Goal: Information Seeking & Learning: Learn about a topic

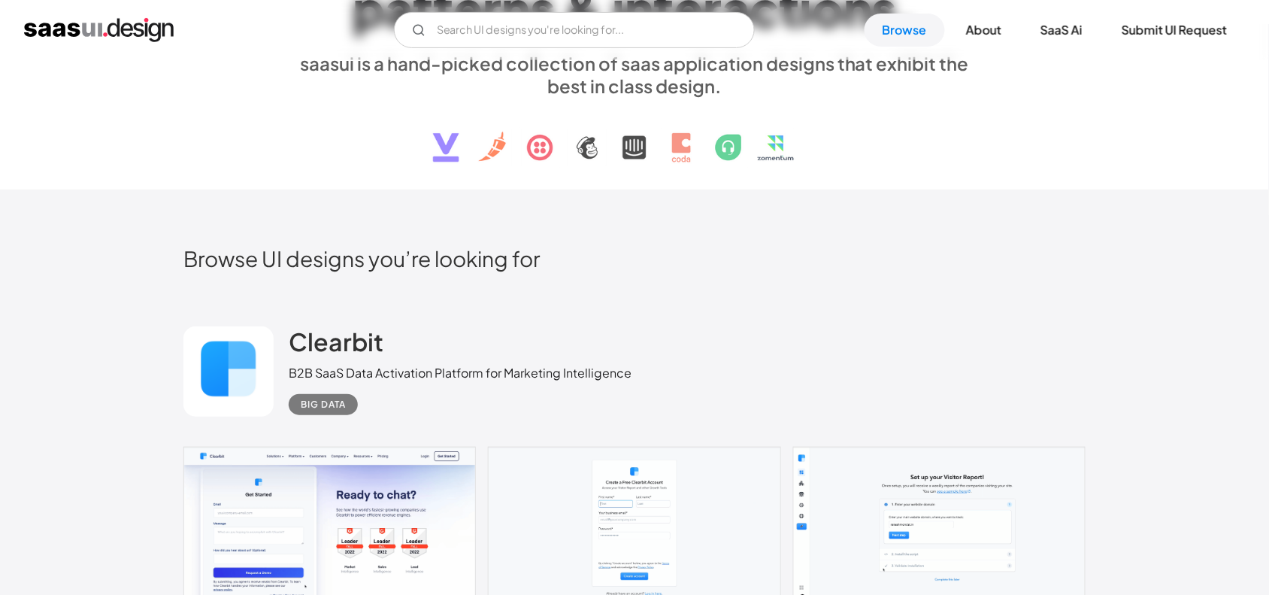
scroll to position [169, 0]
click at [1059, 32] on link "SaaS Ai" at bounding box center [1062, 30] width 78 height 33
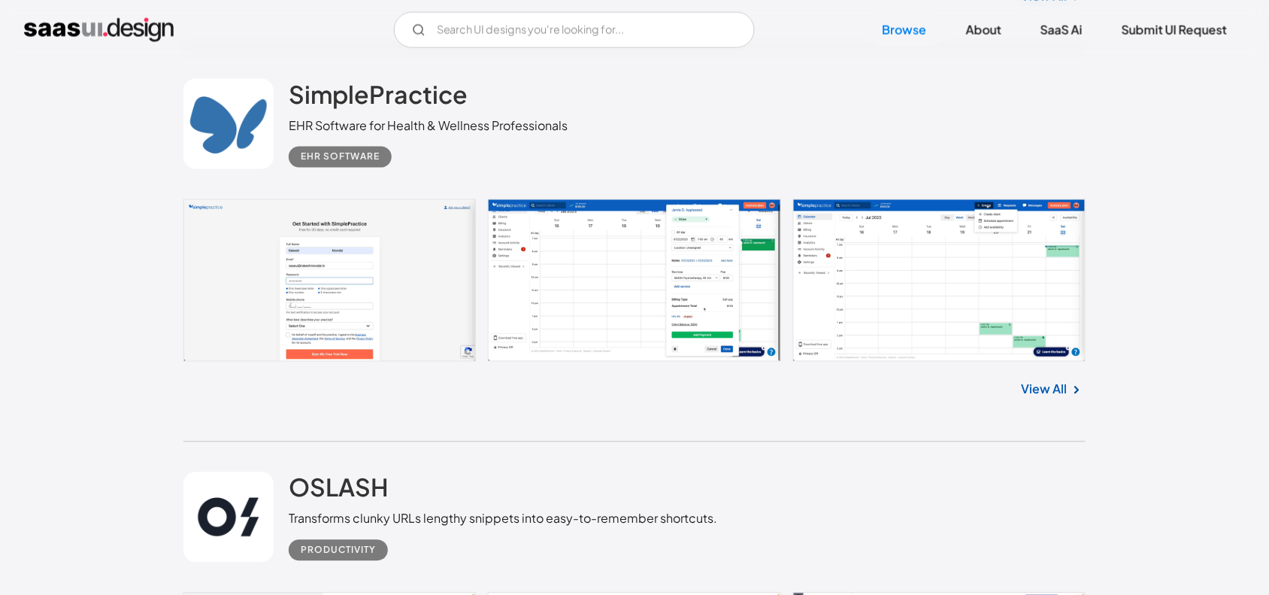
scroll to position [2384, 0]
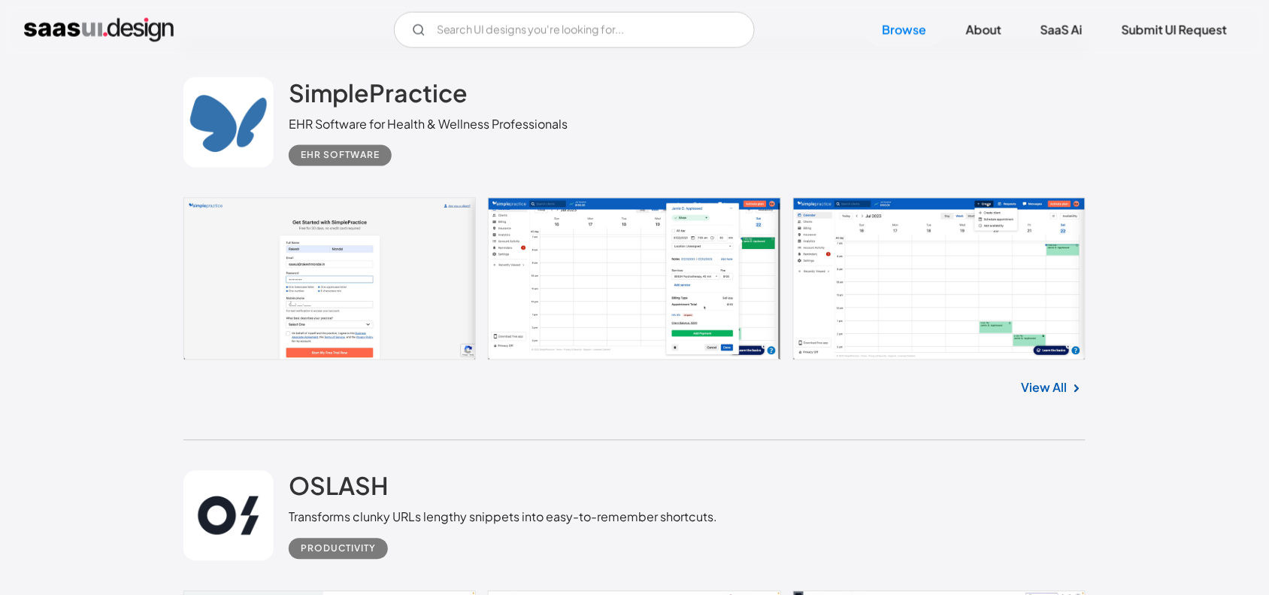
click at [362, 160] on div "EHR Software" at bounding box center [340, 156] width 79 height 18
click at [328, 86] on h2 "SimplePractice" at bounding box center [378, 92] width 179 height 30
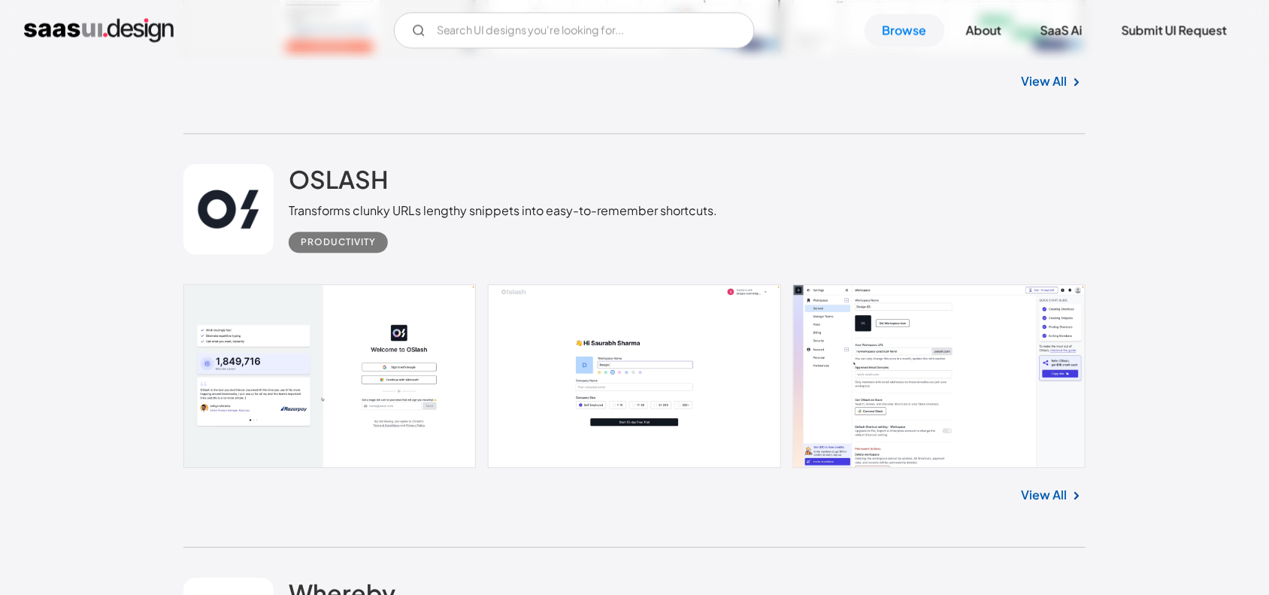
scroll to position [2698, 0]
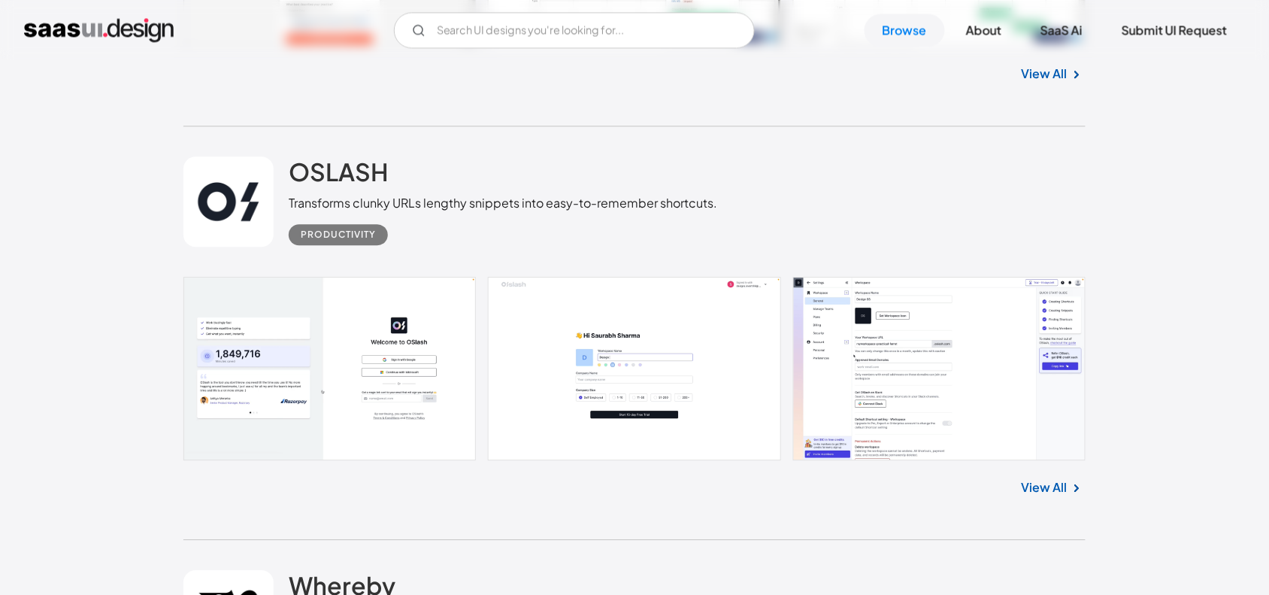
click at [903, 383] on link at bounding box center [634, 368] width 902 height 183
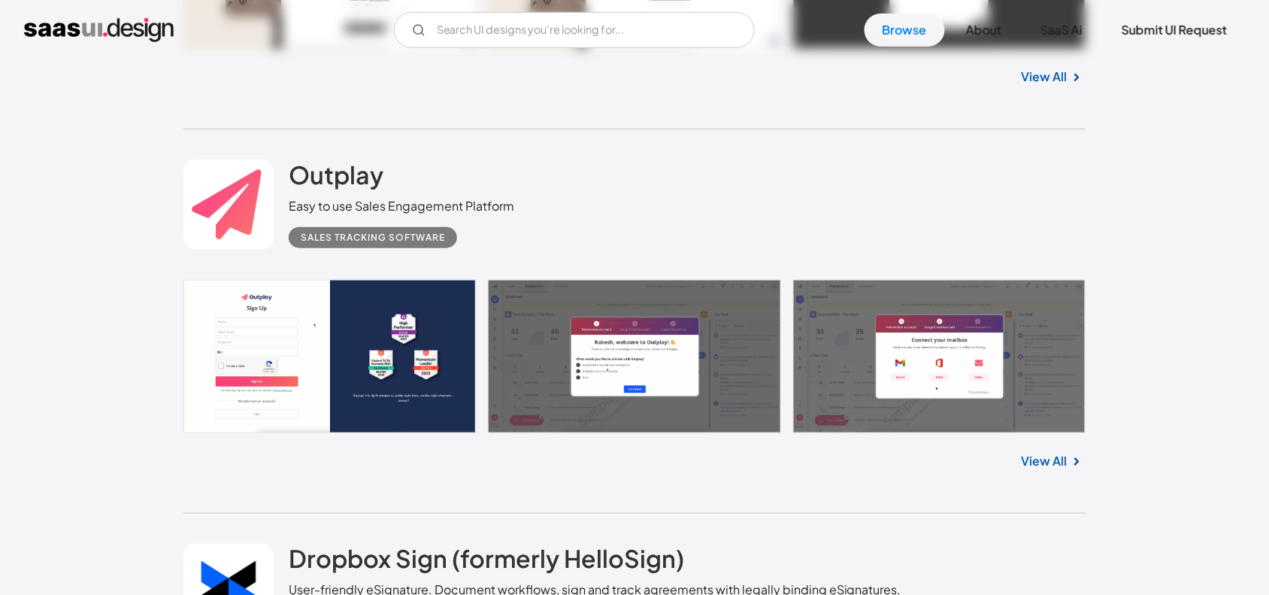
scroll to position [7078, 0]
drag, startPoint x: 396, startPoint y: 175, endPoint x: 288, endPoint y: 179, distance: 107.6
click at [289, 179] on div "Outplay Easy to use Sales Engagement Platform Sales Tracking Software" at bounding box center [402, 203] width 226 height 89
copy h2 "Outplay"
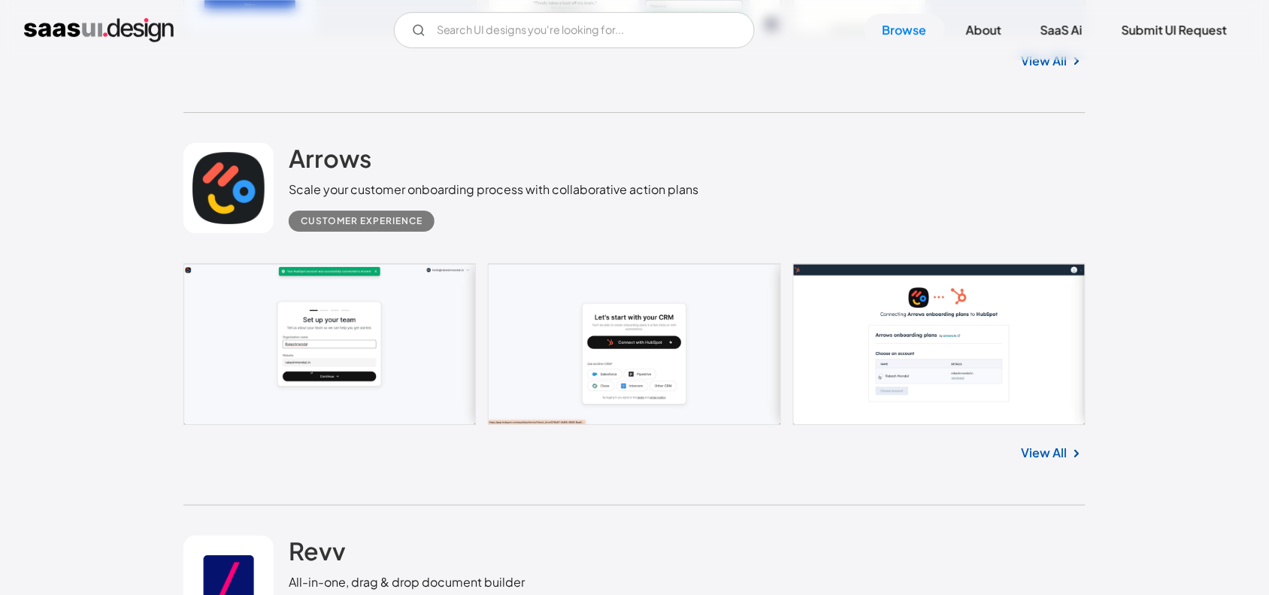
scroll to position [8257, 0]
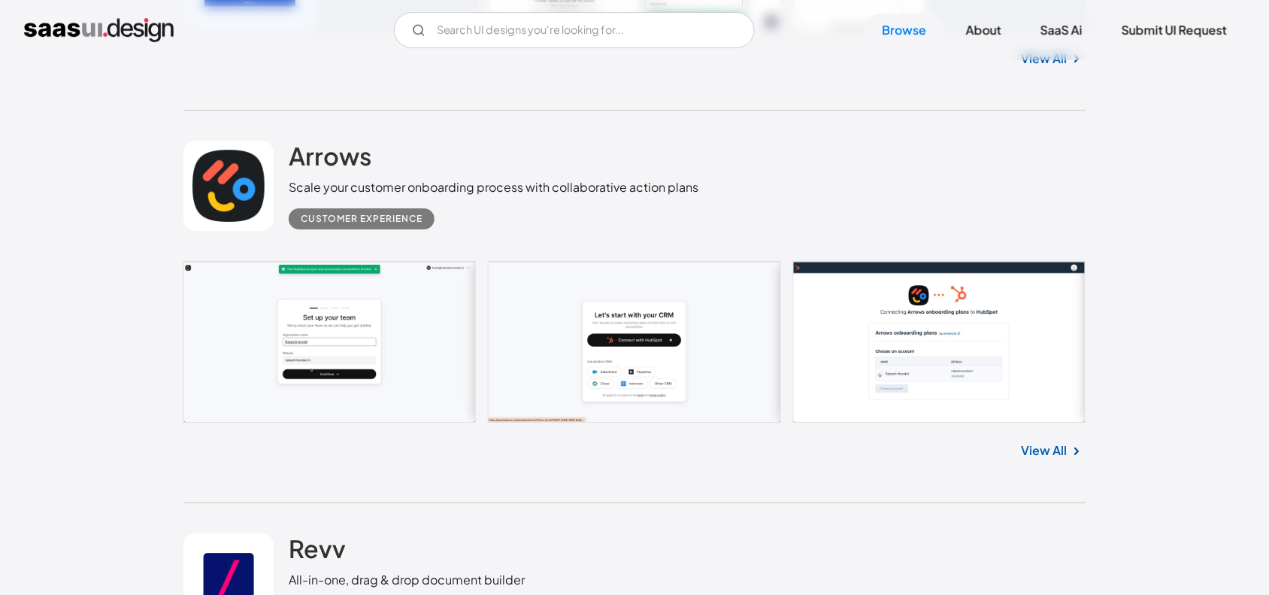
click at [365, 184] on div "Scale your customer onboarding process with collaborative action plans" at bounding box center [494, 187] width 410 height 18
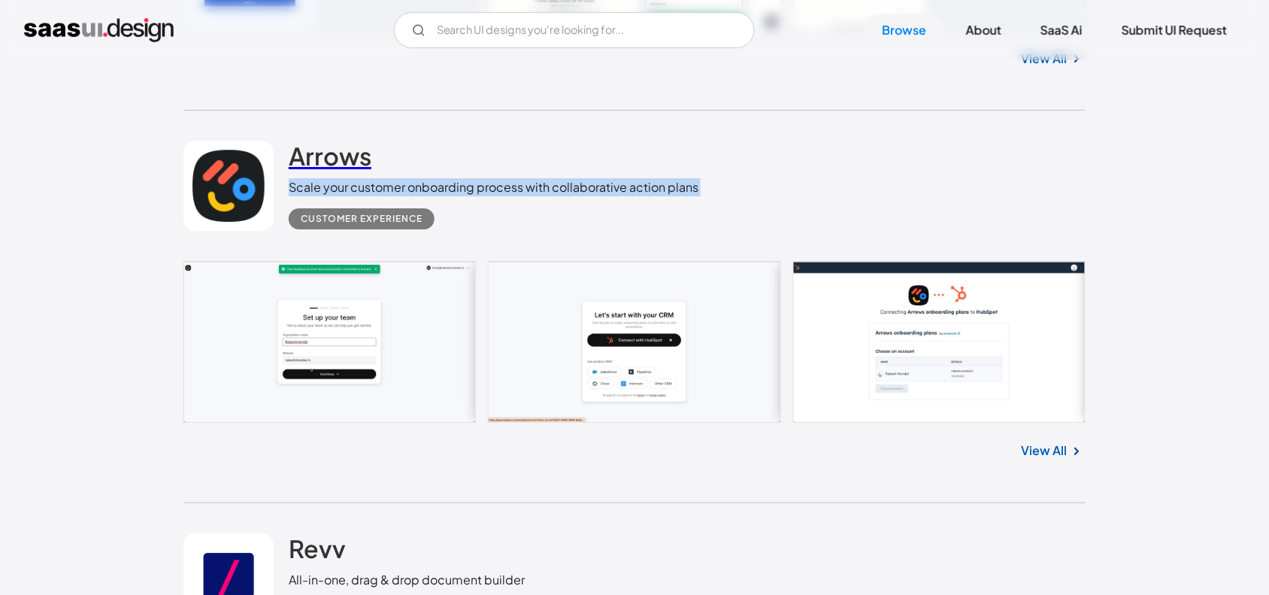
click at [336, 156] on h2 "Arrows" at bounding box center [330, 156] width 83 height 30
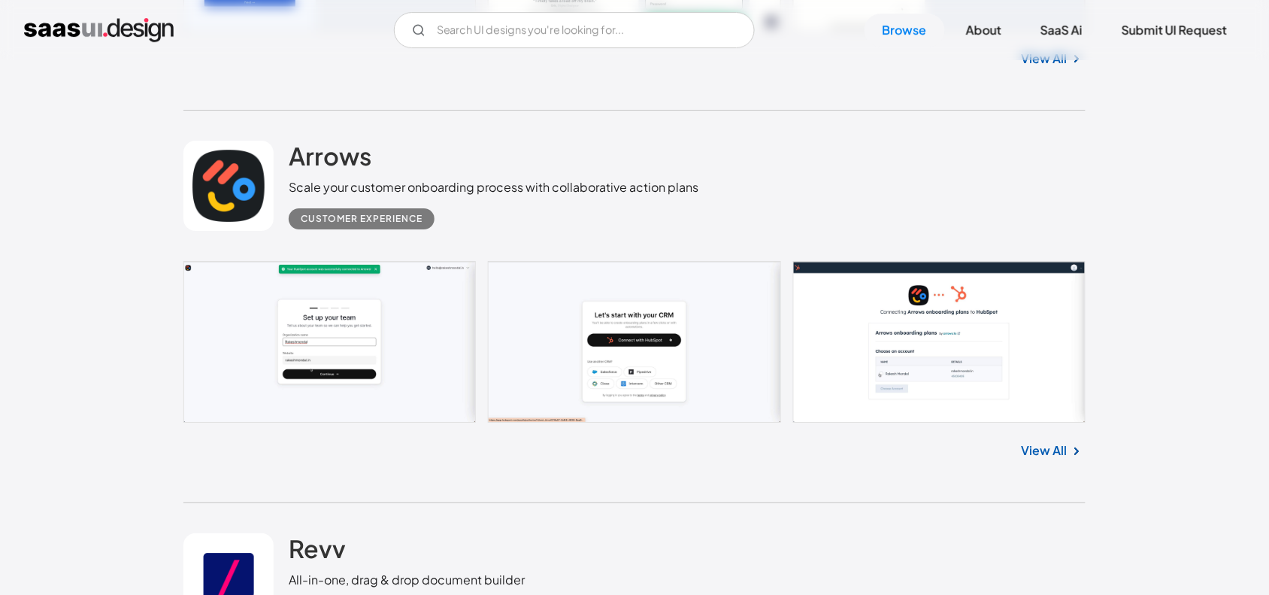
click at [532, 212] on div "Customer Experience" at bounding box center [494, 212] width 410 height 33
drag, startPoint x: 437, startPoint y: 156, endPoint x: 286, endPoint y: 154, distance: 151.2
click at [286, 154] on div "Arrows Scale your customer onboarding process with collaborative action plans C…" at bounding box center [634, 186] width 902 height 150
copy h2 "Arrows"
click at [527, 226] on div "Customer Experience" at bounding box center [494, 212] width 410 height 33
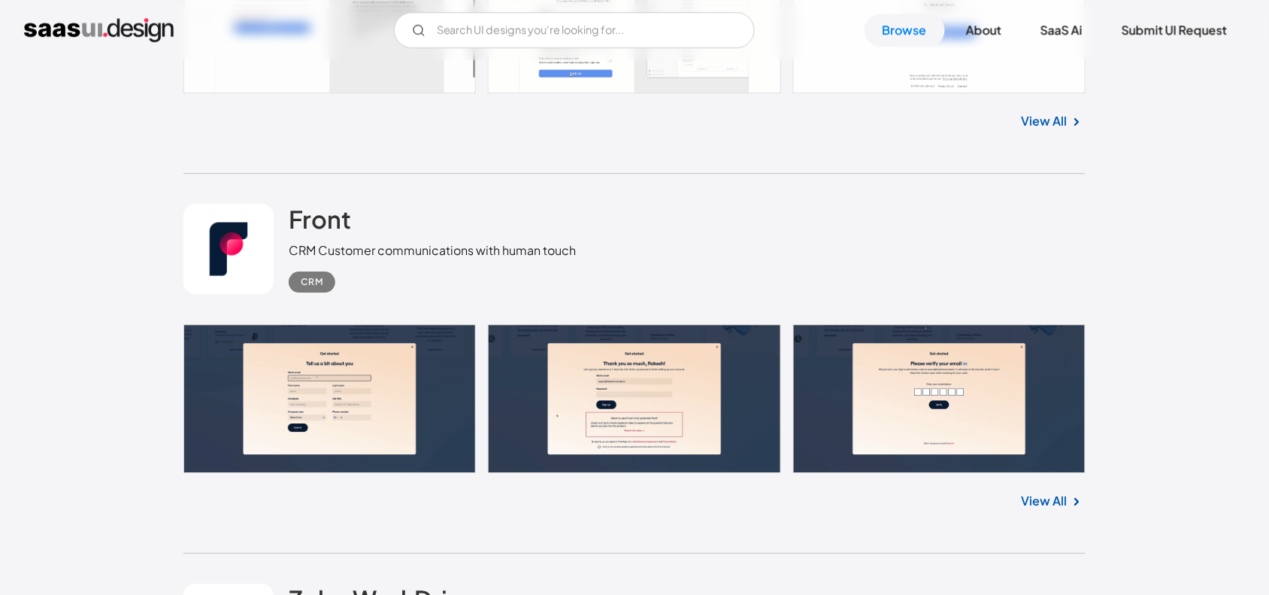
scroll to position [9787, 0]
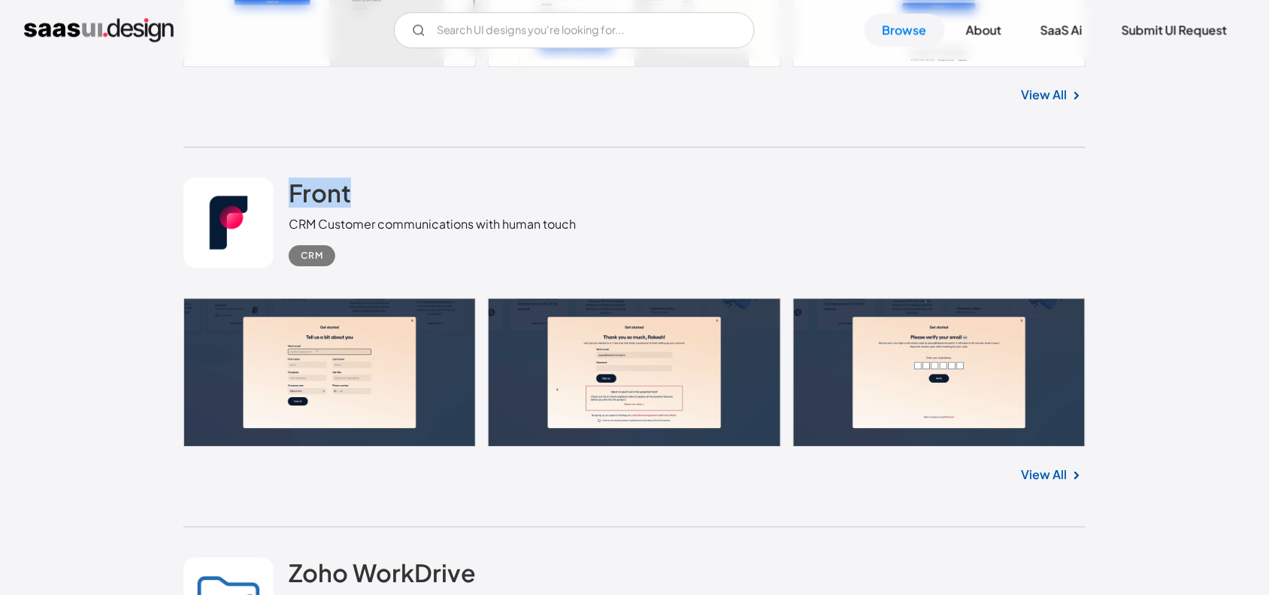
drag, startPoint x: 377, startPoint y: 188, endPoint x: 284, endPoint y: 193, distance: 93.4
click at [284, 193] on div "Front CRM Customer communications with human touch CRM" at bounding box center [634, 222] width 902 height 150
copy h2 "Front"
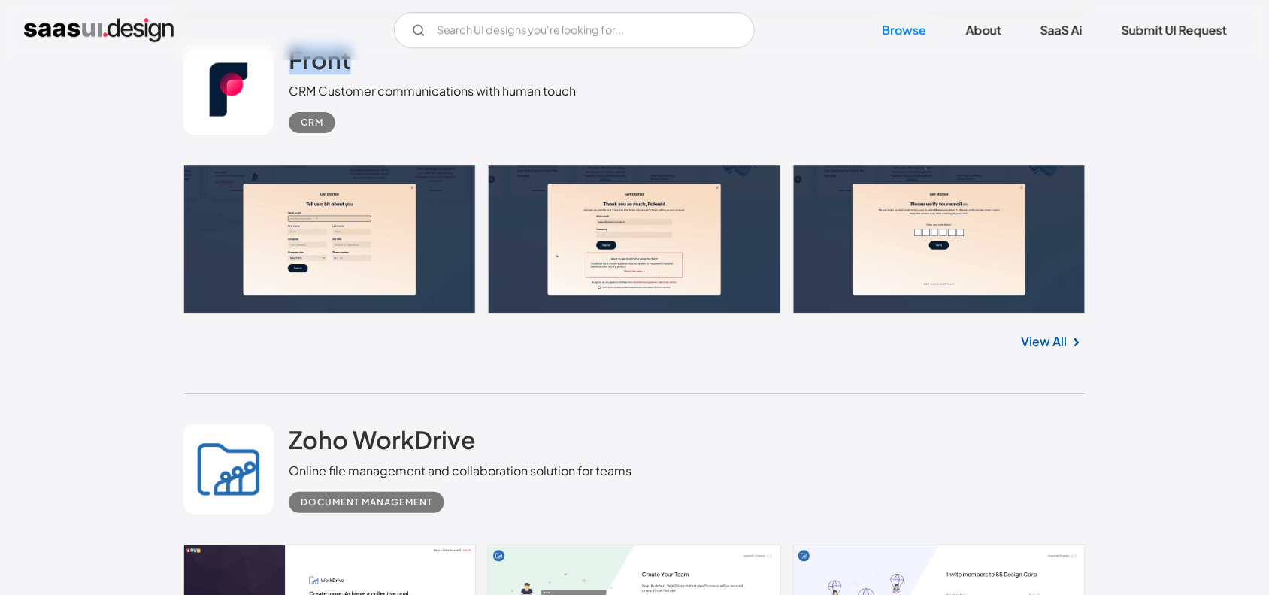
click at [1023, 340] on link "View All" at bounding box center [1045, 341] width 46 height 18
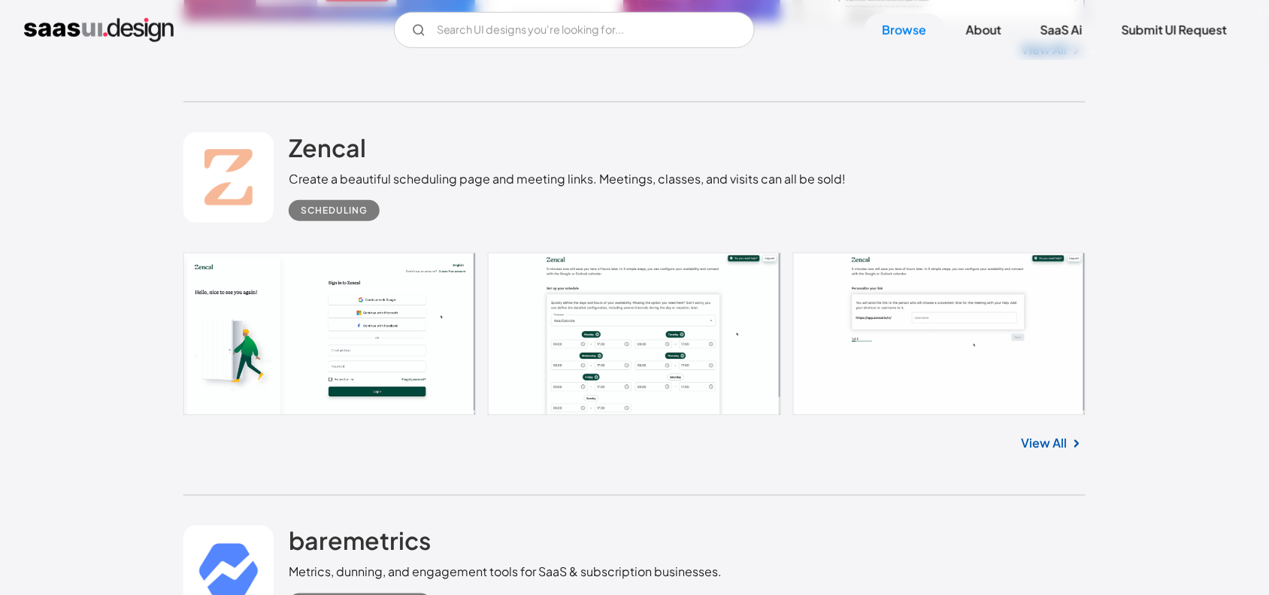
scroll to position [12190, 0]
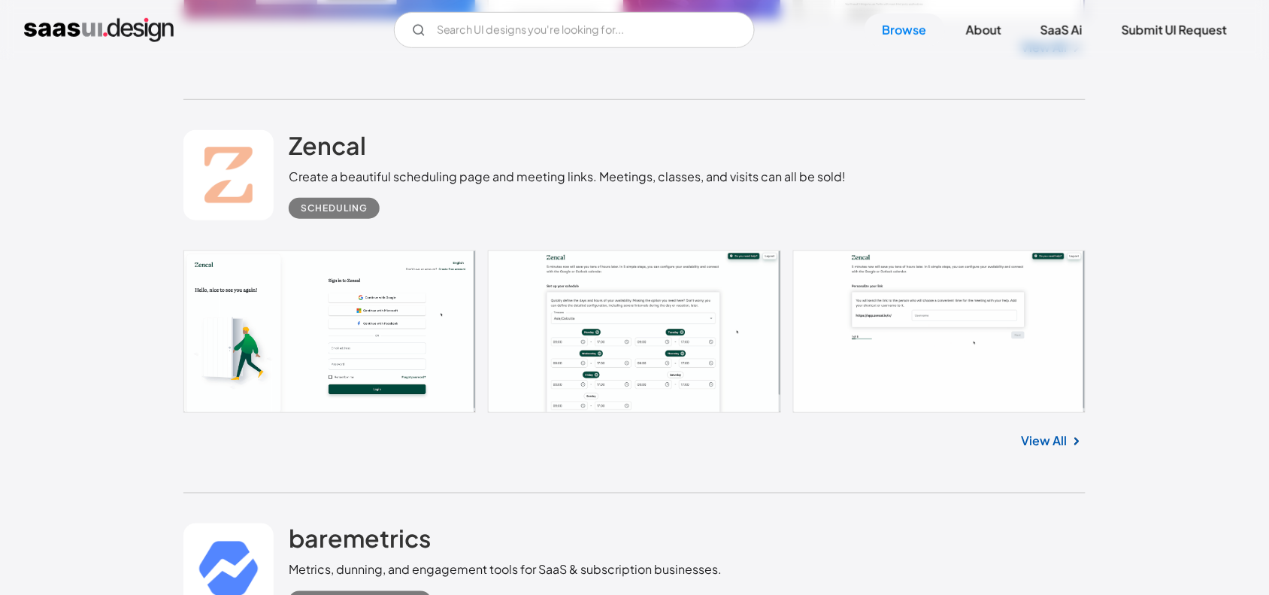
click at [738, 177] on div "Create a beautiful scheduling page and meeting links. Meetings, classes, and vi…" at bounding box center [567, 177] width 557 height 18
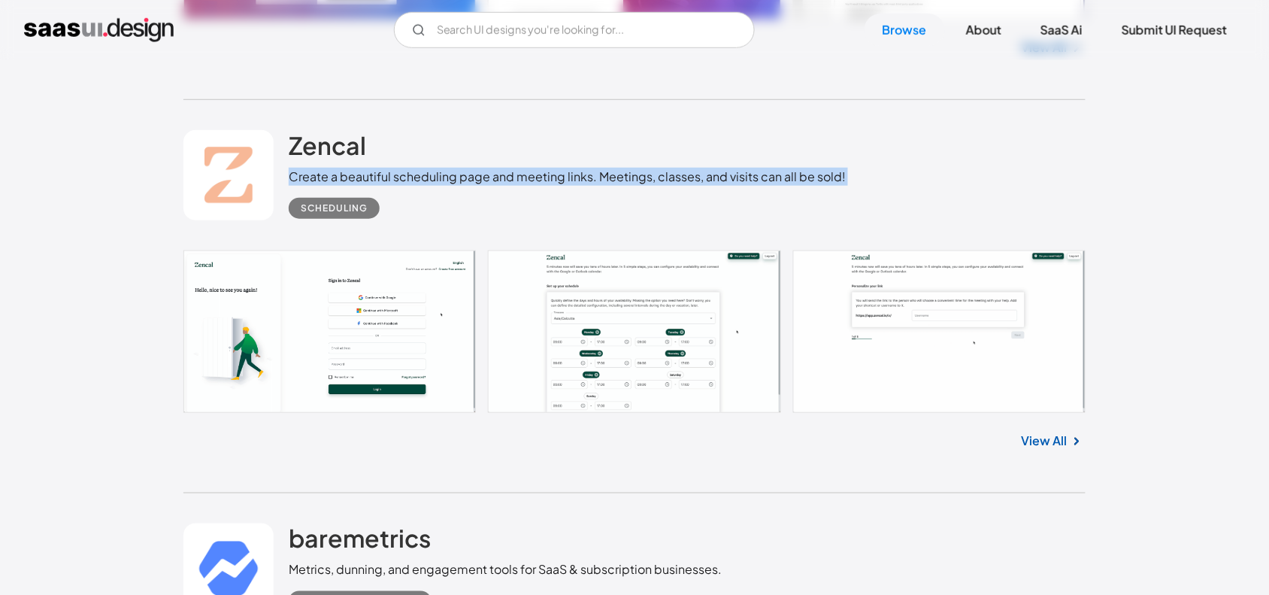
click at [738, 177] on div "Create a beautiful scheduling page and meeting links. Meetings, classes, and vi…" at bounding box center [567, 177] width 557 height 18
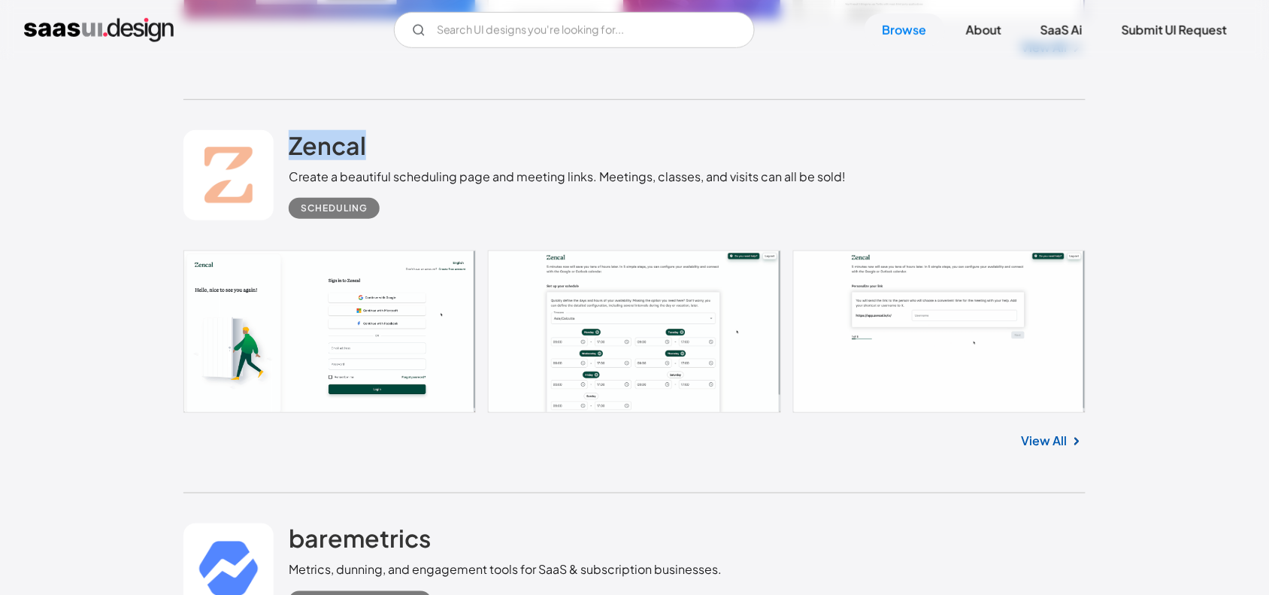
drag, startPoint x: 396, startPoint y: 144, endPoint x: 250, endPoint y: 139, distance: 146.0
click at [250, 139] on div "Zencal Create a beautiful scheduling page and meeting links. Meetings, classes,…" at bounding box center [634, 175] width 902 height 150
copy div "Zencal"
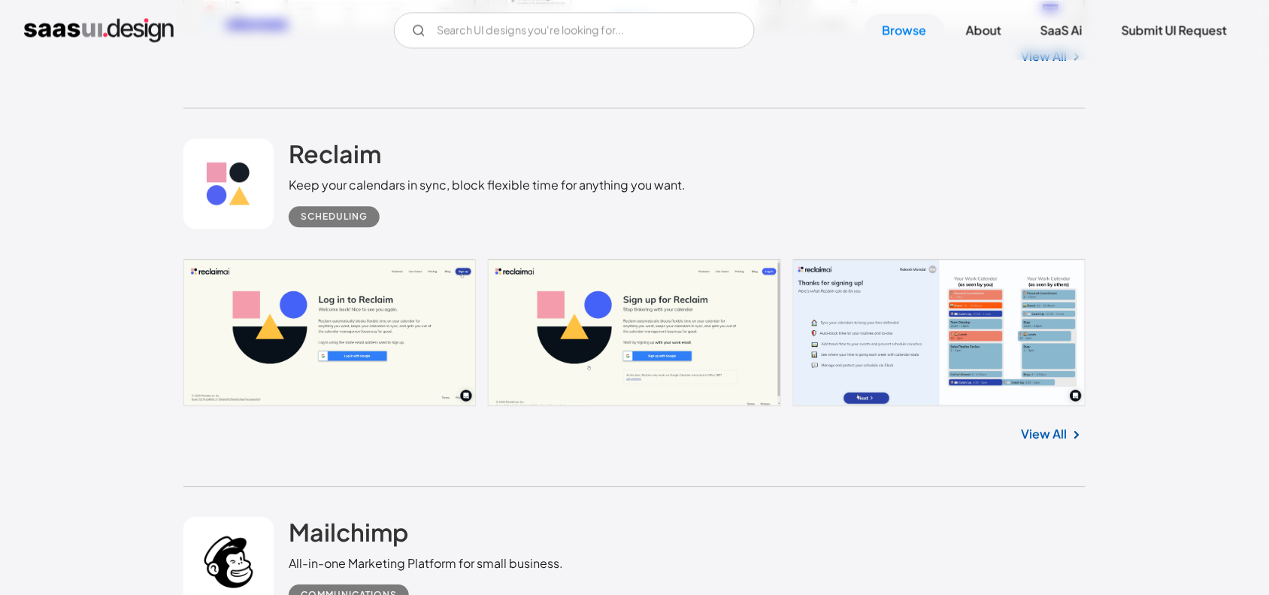
scroll to position [14529, 0]
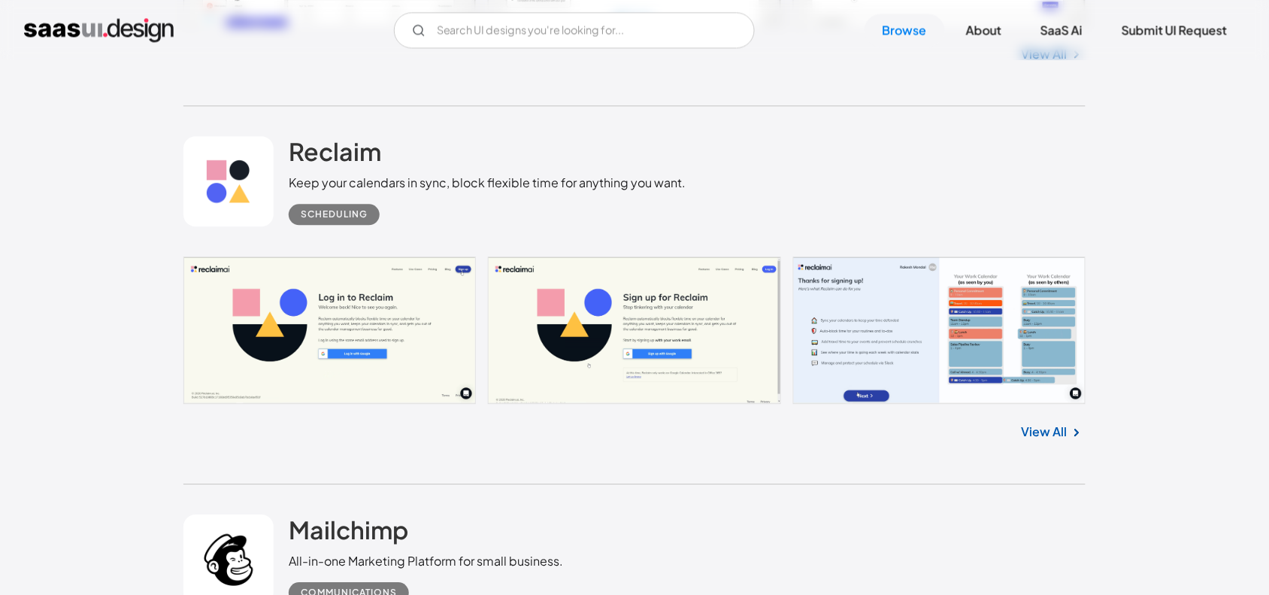
click at [354, 182] on div "Keep your calendars in sync, block flexible time for anything you want." at bounding box center [487, 183] width 397 height 18
drag, startPoint x: 411, startPoint y: 147, endPoint x: 292, endPoint y: 147, distance: 119.6
click at [292, 147] on div "Reclaim Keep your calendars in sync, block flexible time for anything you want.…" at bounding box center [487, 180] width 397 height 89
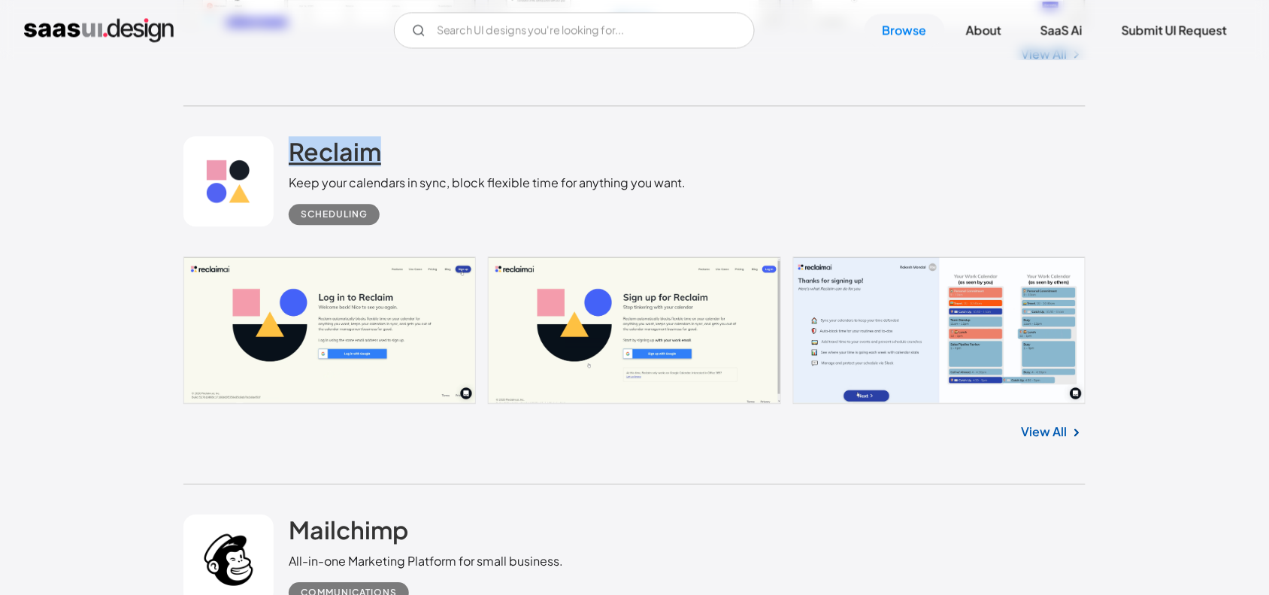
copy h2 "Reclaim"
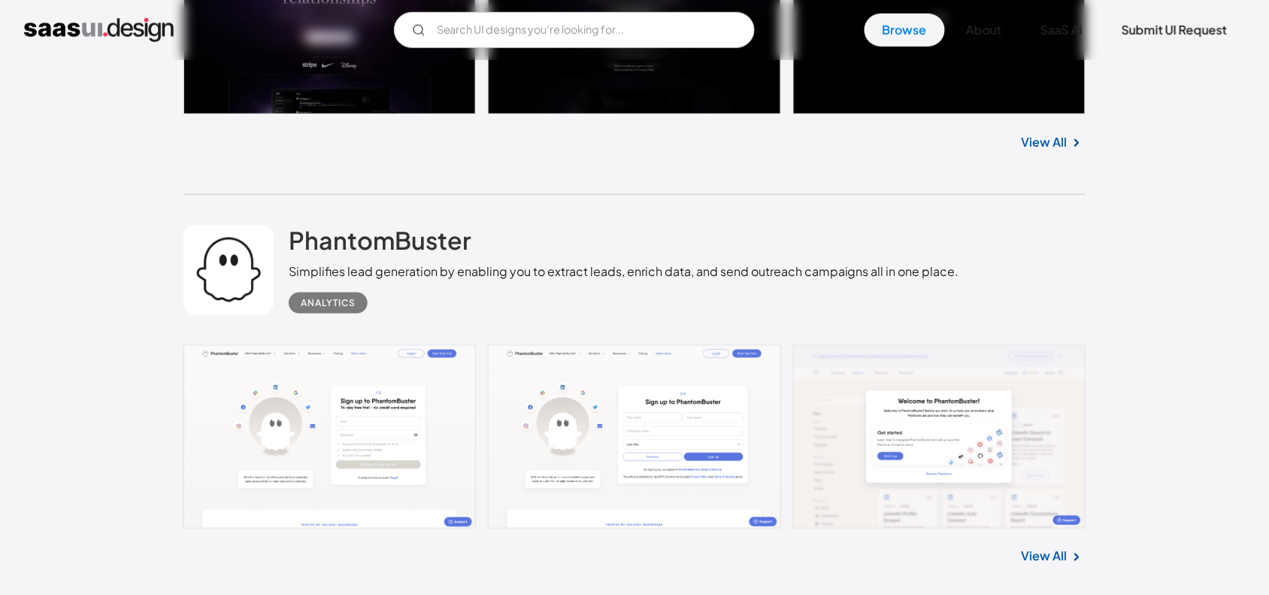
scroll to position [15638, 0]
click at [429, 280] on div "Analytics" at bounding box center [624, 296] width 671 height 33
drag, startPoint x: 520, startPoint y: 215, endPoint x: 290, endPoint y: 226, distance: 230.3
click at [290, 226] on div "PhantomBuster Simplifies lead generation by enabling you to extract leads, enri…" at bounding box center [624, 269] width 671 height 89
copy h2 "PhantomBuster"
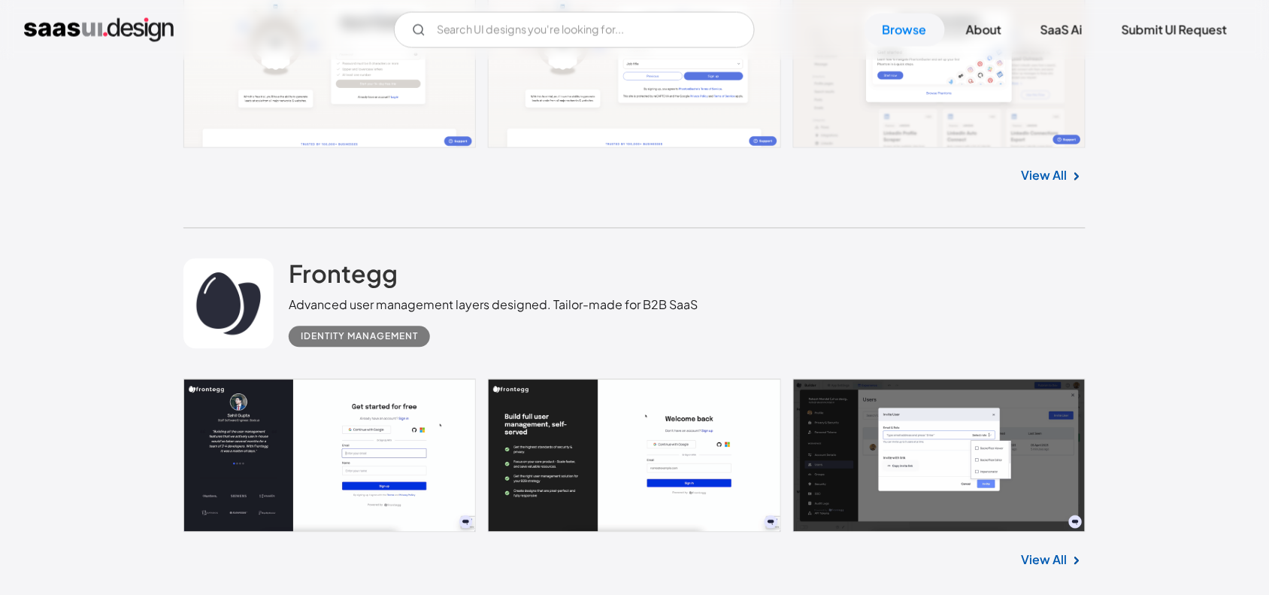
scroll to position [16019, 0]
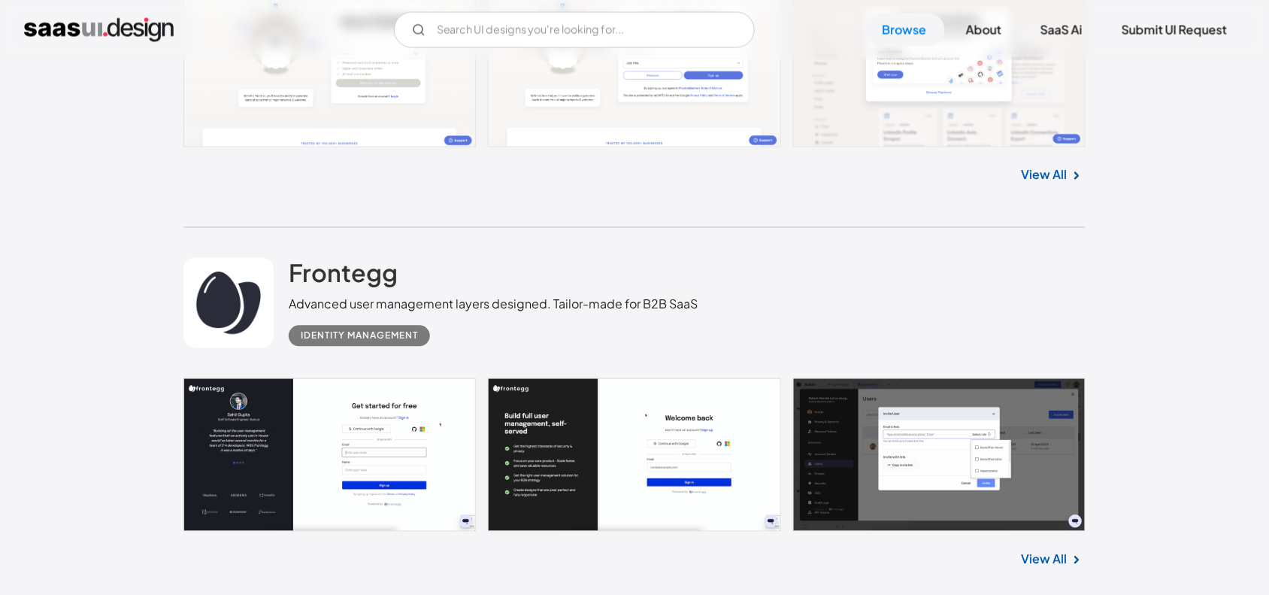
click at [478, 322] on div "Identity Management" at bounding box center [493, 330] width 409 height 33
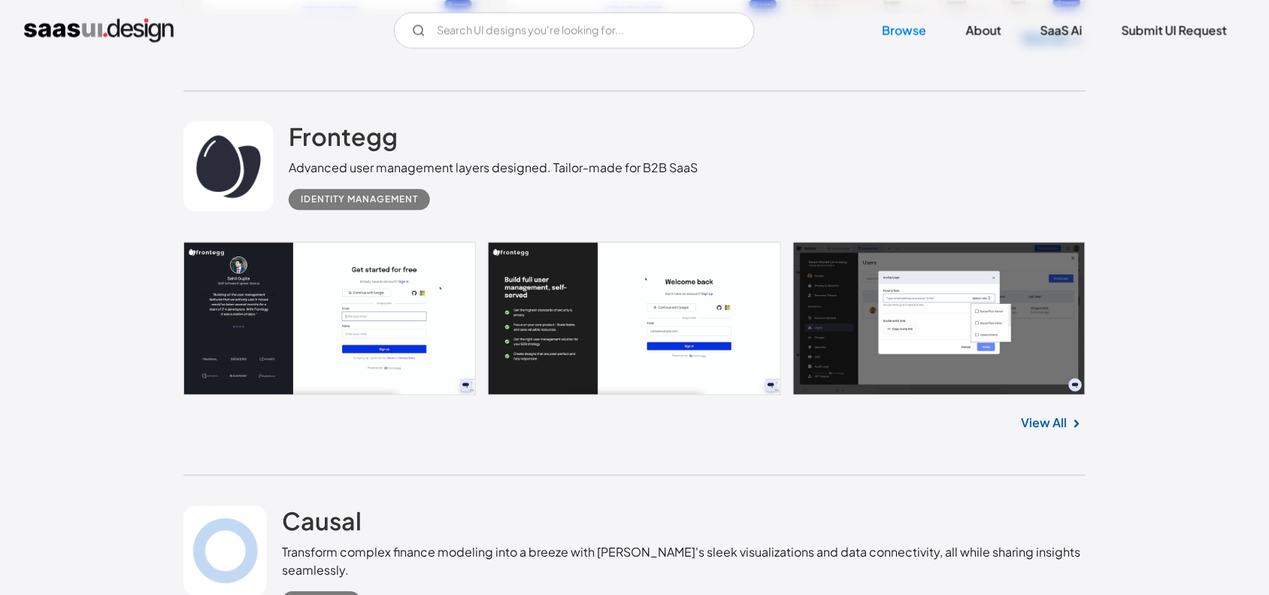
scroll to position [16158, 0]
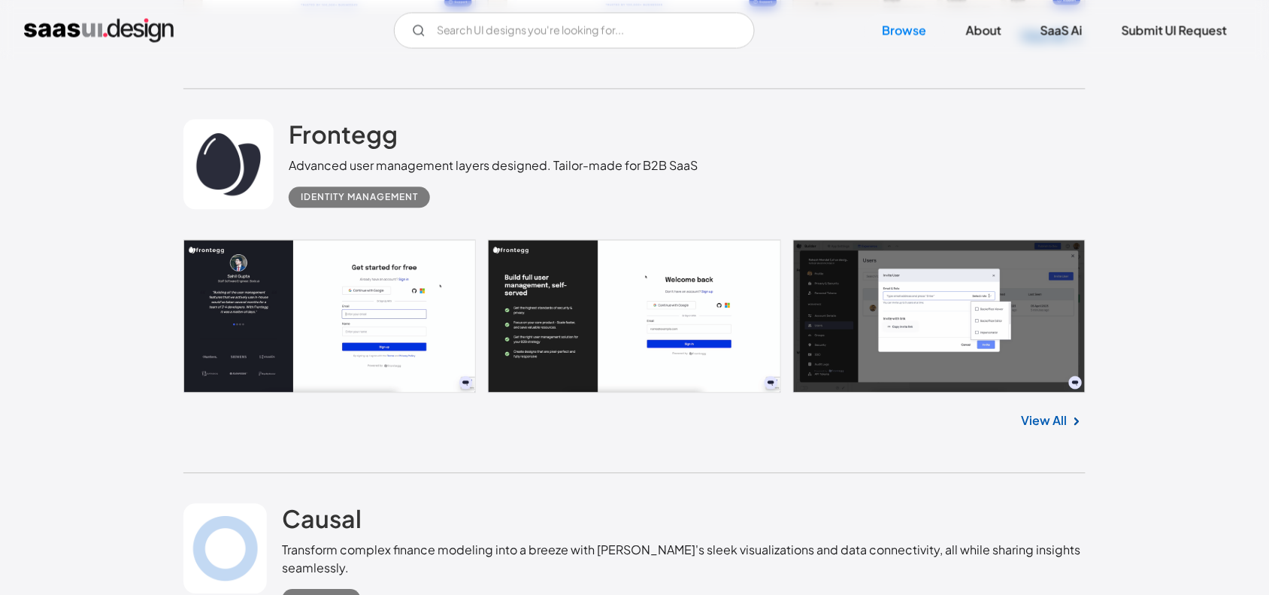
click at [886, 305] on link at bounding box center [634, 315] width 902 height 153
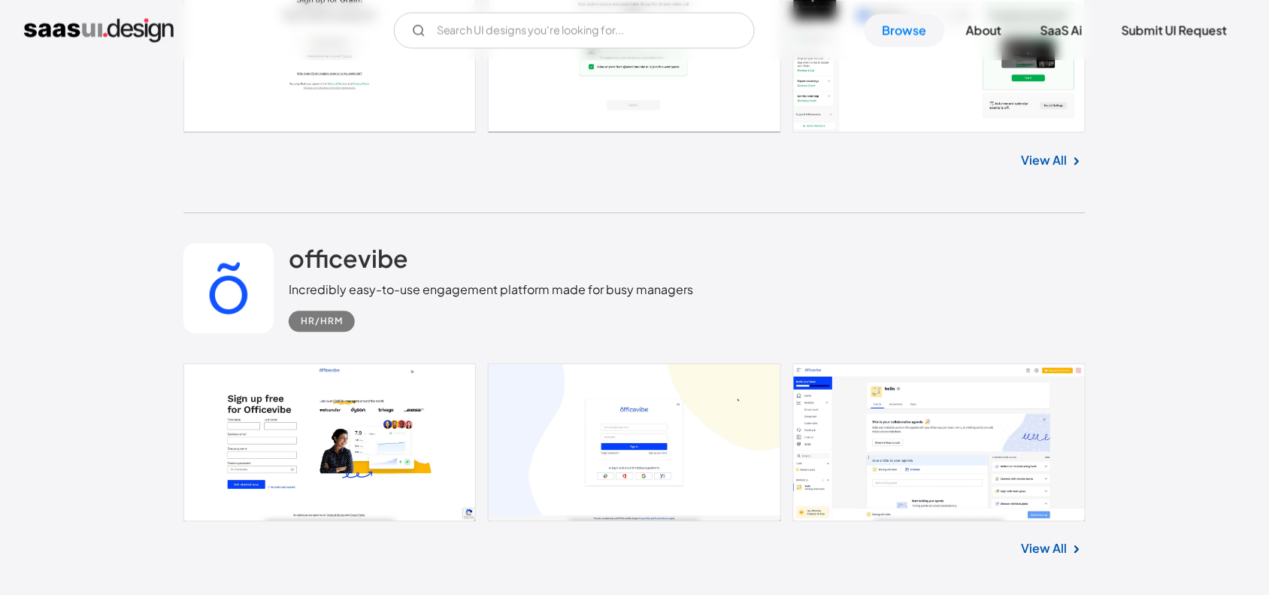
scroll to position [22861, 0]
click at [975, 421] on link at bounding box center [634, 441] width 902 height 158
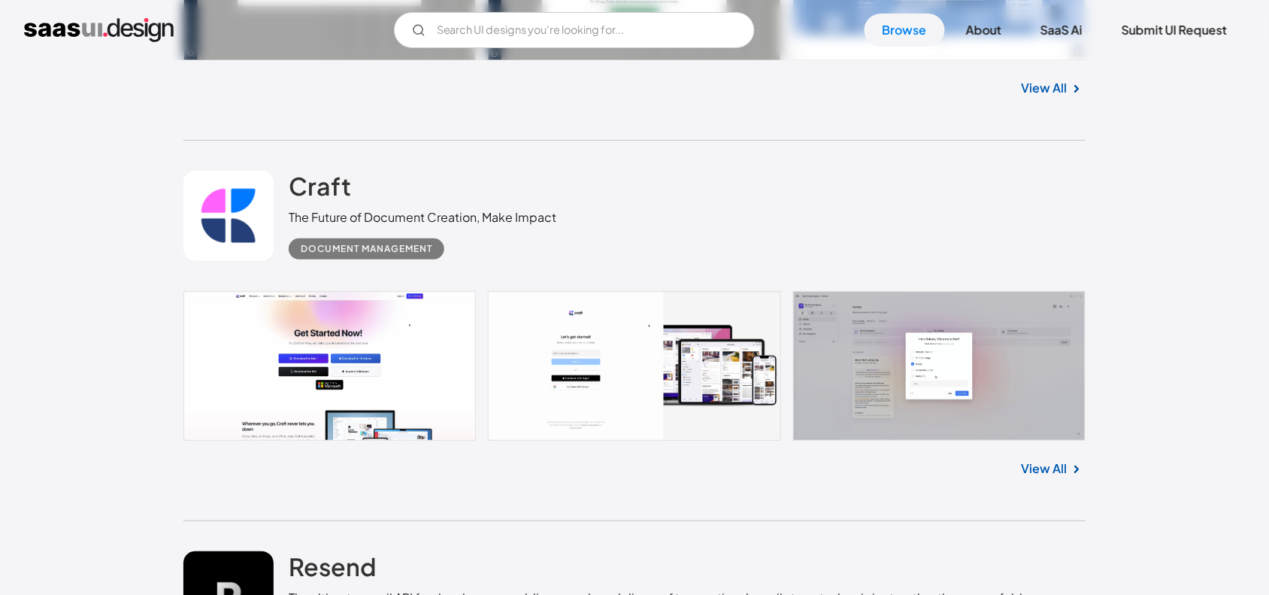
scroll to position [23736, 0]
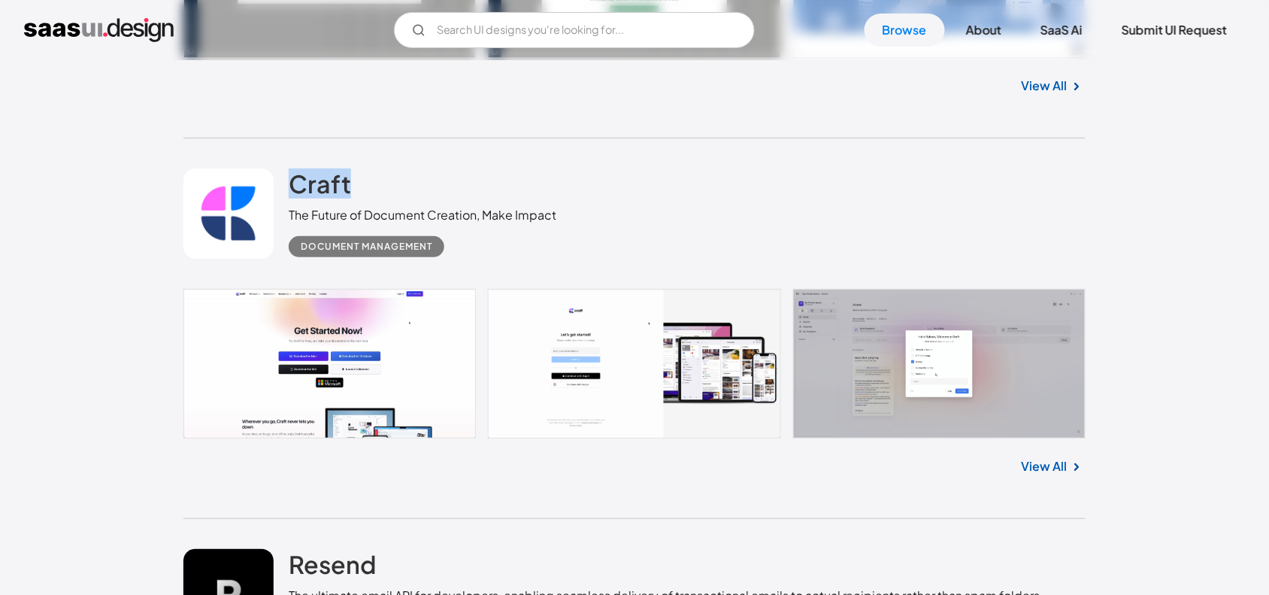
drag, startPoint x: 362, startPoint y: 166, endPoint x: 286, endPoint y: 163, distance: 76.8
click at [286, 163] on div "Craft The Future of Document Creation, Make Impact Document Management" at bounding box center [634, 213] width 902 height 150
copy h2 "Craft"
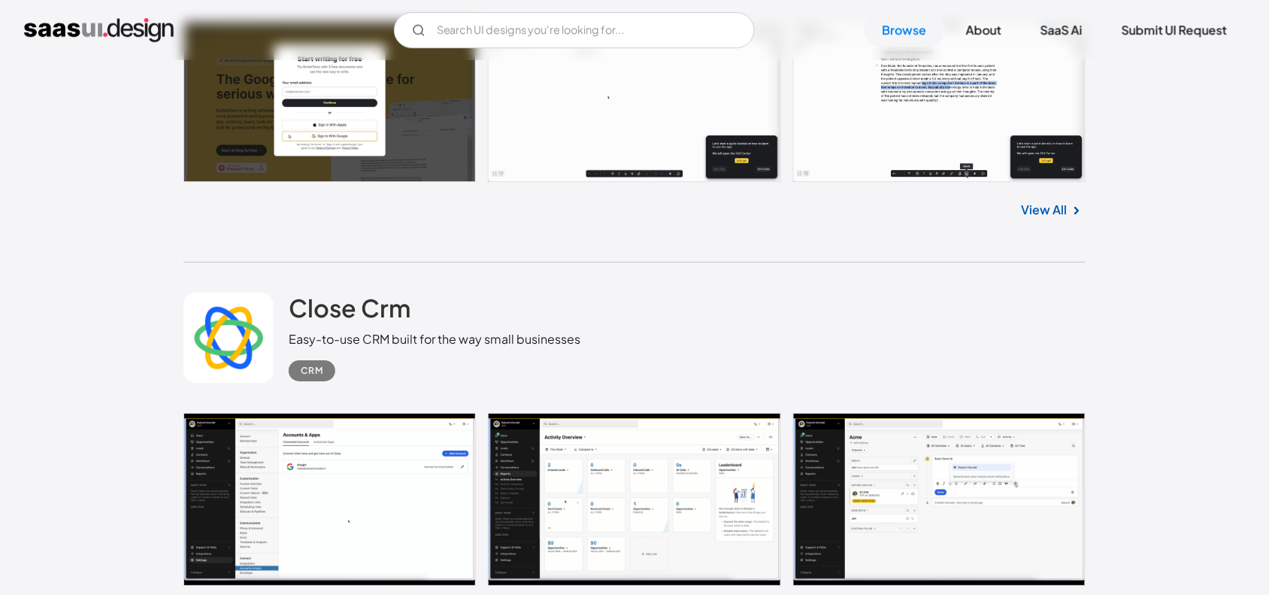
scroll to position [26855, 0]
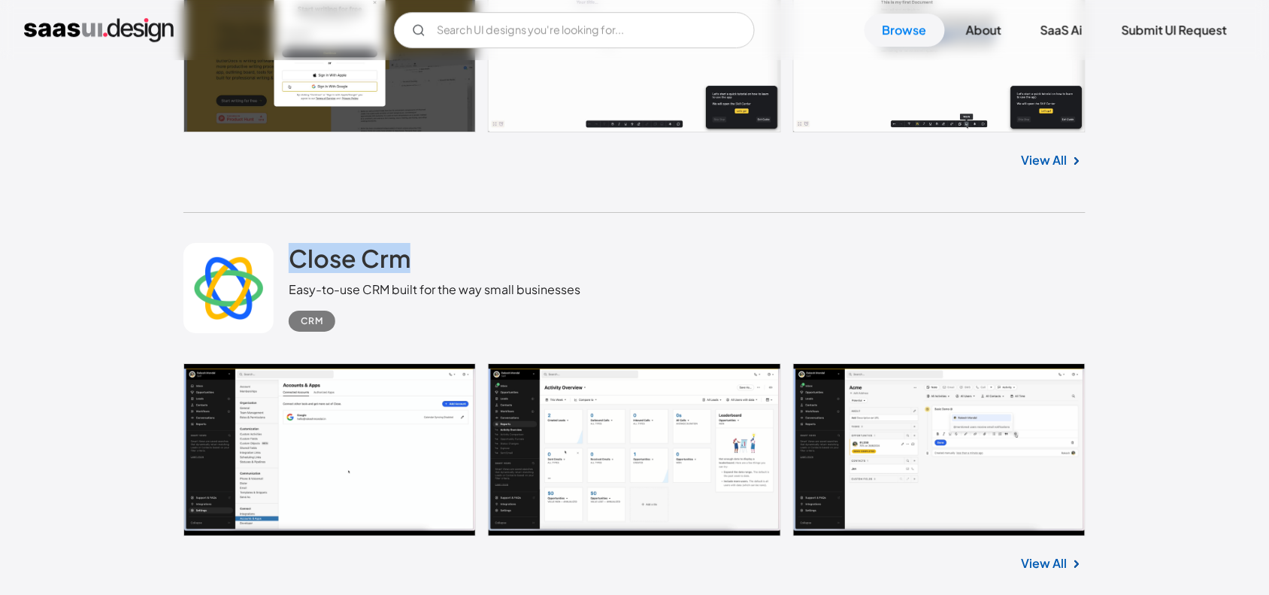
drag, startPoint x: 431, startPoint y: 241, endPoint x: 271, endPoint y: 244, distance: 159.5
click at [271, 244] on div "Close Crm Easy-to-use CRM built for the way small businesses CRM" at bounding box center [634, 288] width 902 height 150
copy div "Close Crm"
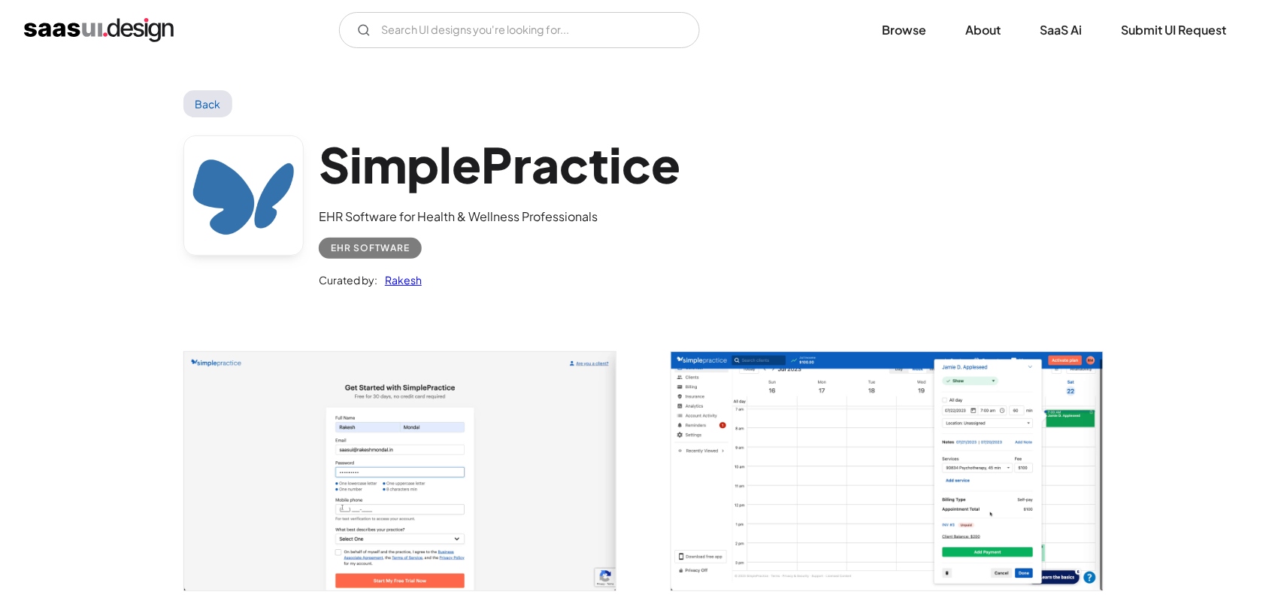
click at [380, 164] on h1 "SimplePractice" at bounding box center [500, 164] width 362 height 58
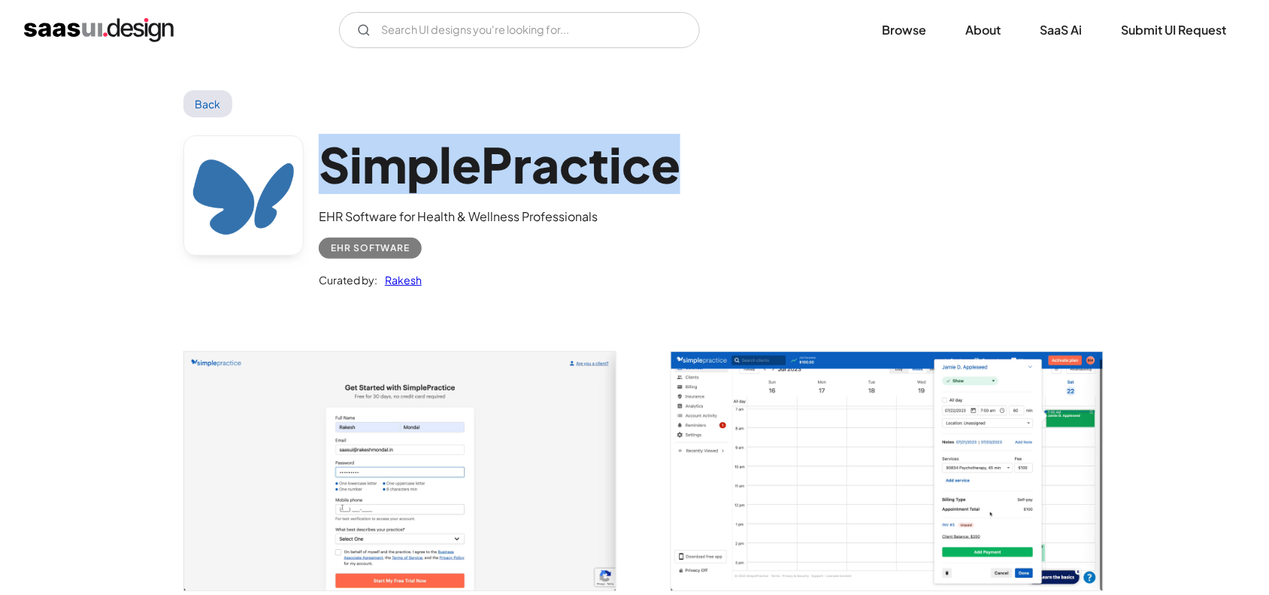
click at [380, 164] on h1 "SimplePractice" at bounding box center [500, 164] width 362 height 58
copy h1 "SimplePractice"
click at [218, 102] on link "Back" at bounding box center [207, 103] width 49 height 27
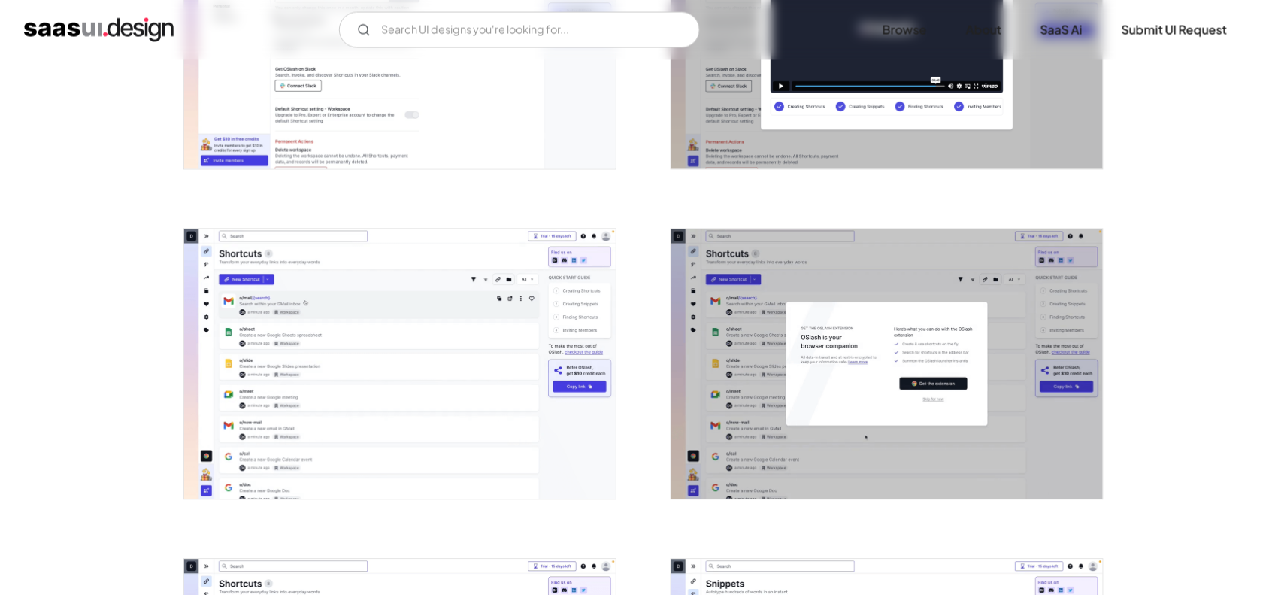
scroll to position [784, 0]
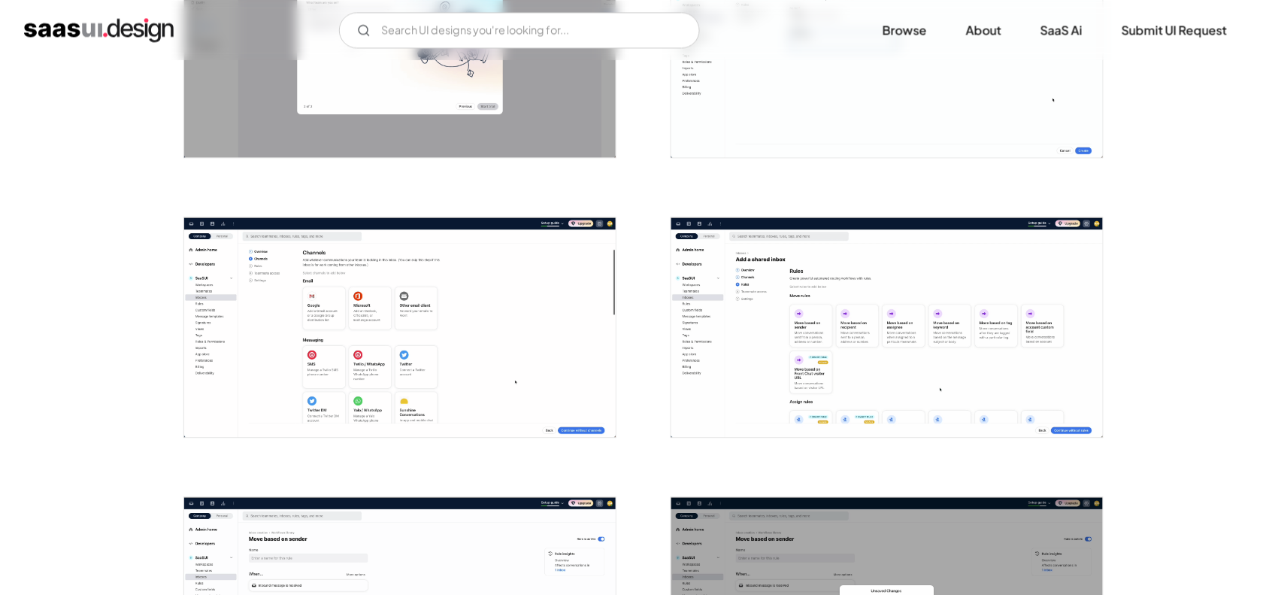
scroll to position [975, 0]
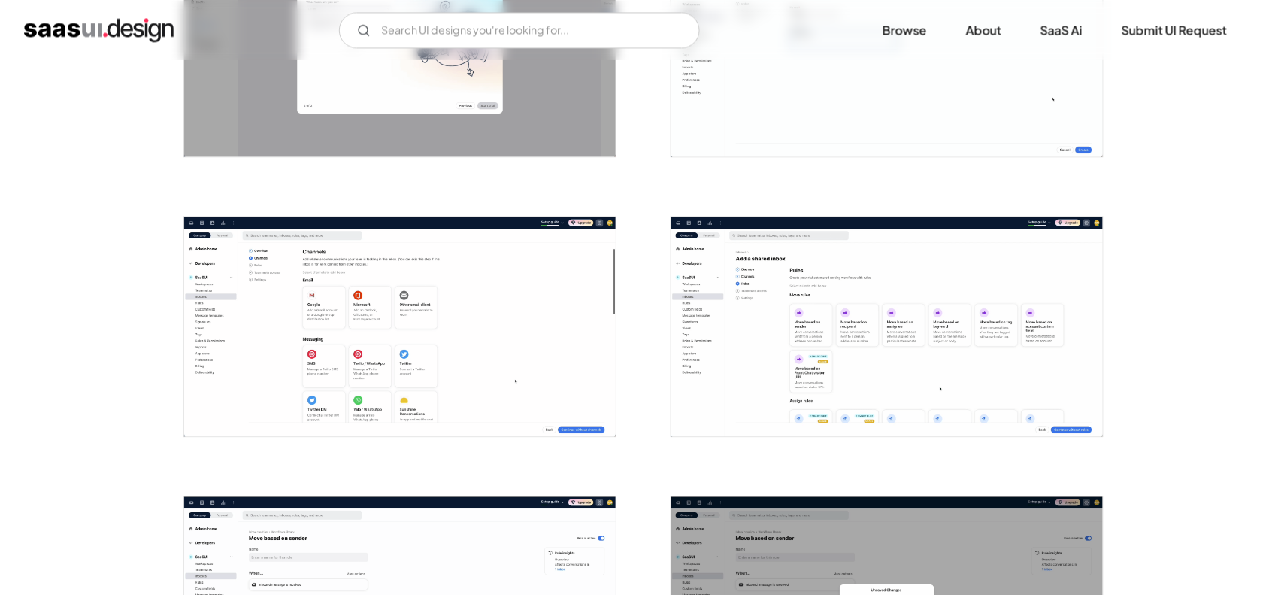
click at [741, 308] on img "open lightbox" at bounding box center [887, 327] width 432 height 220
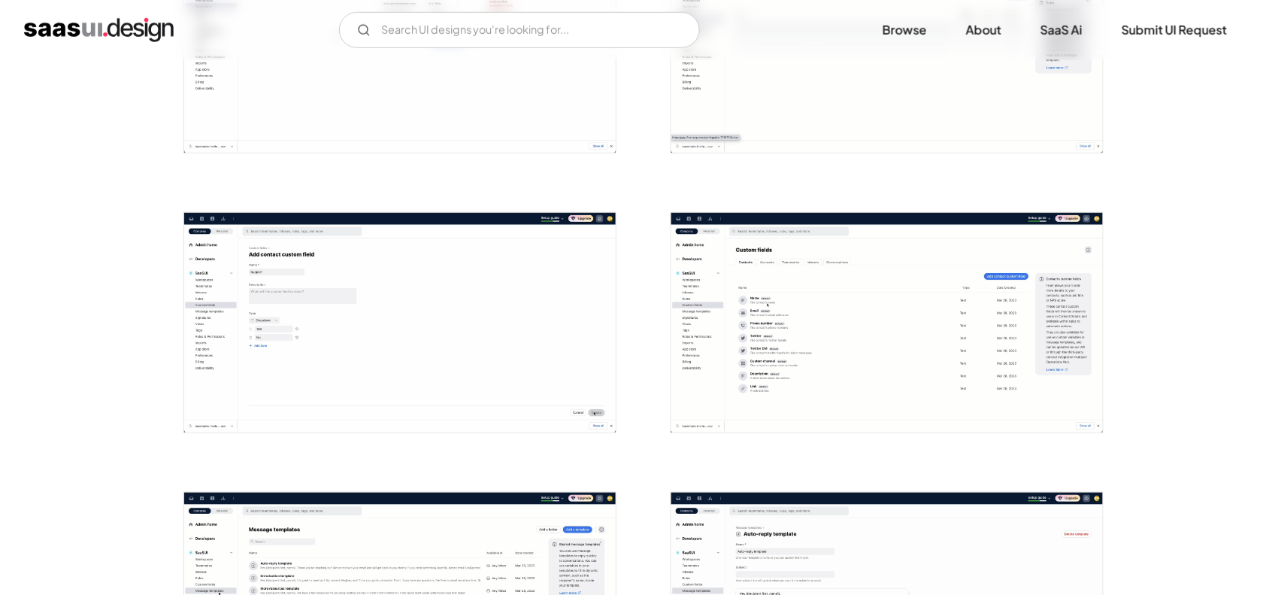
scroll to position [2098, 0]
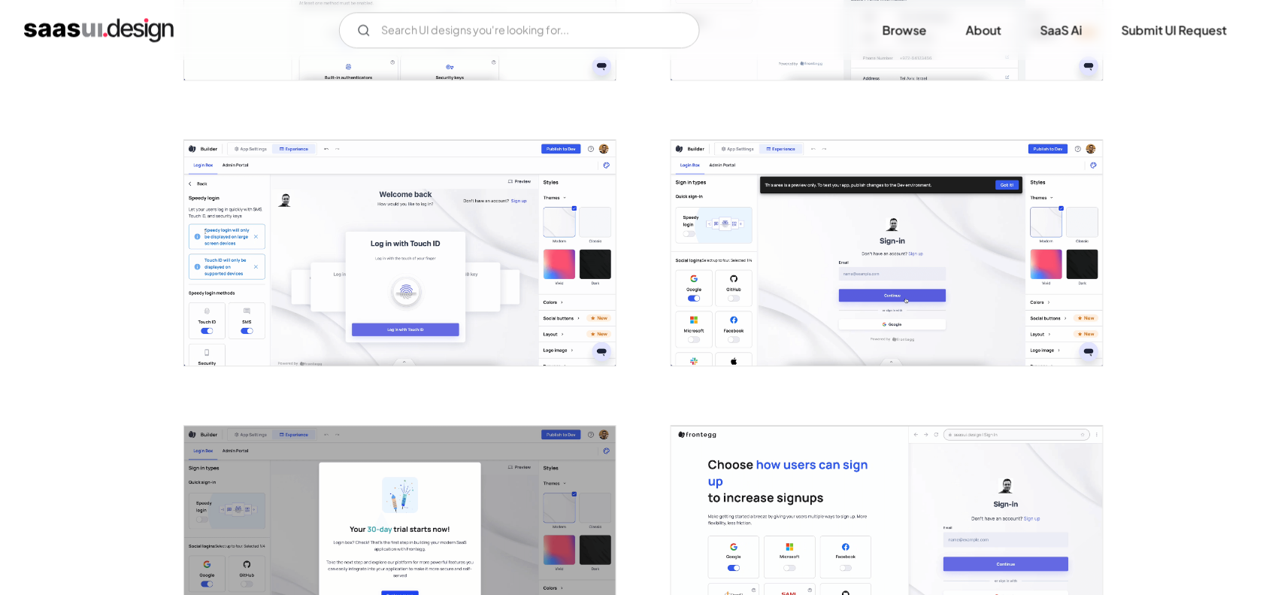
scroll to position [2787, 0]
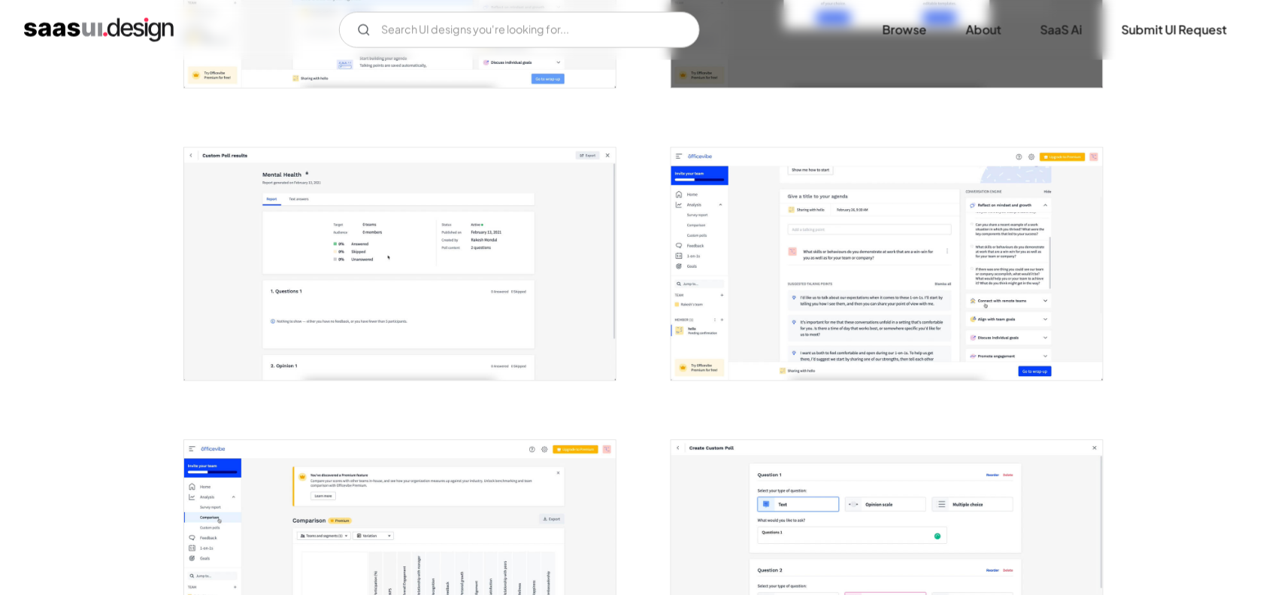
scroll to position [790, 0]
